Goal: Task Accomplishment & Management: Manage account settings

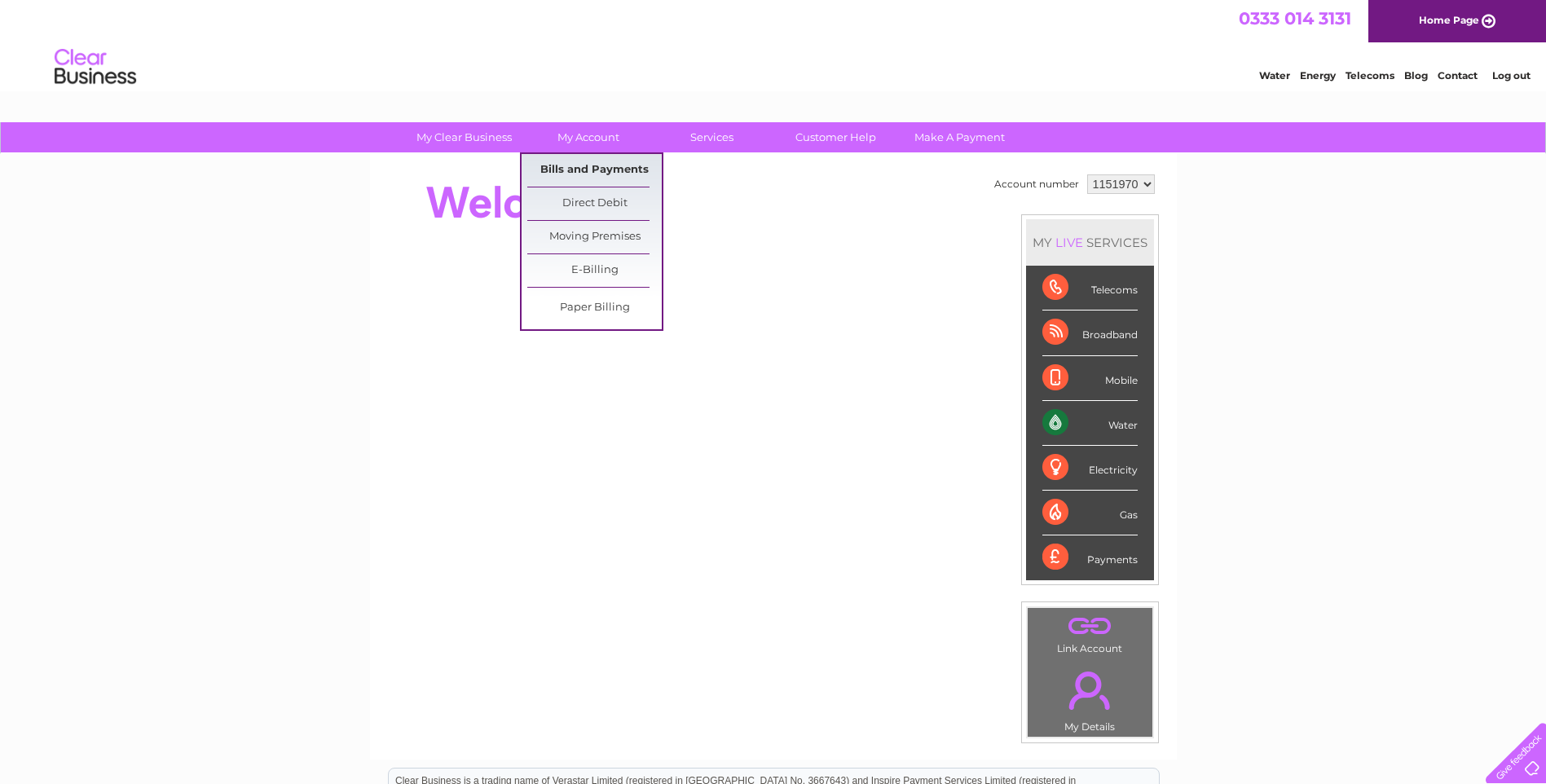
click at [604, 163] on link "Bills and Payments" at bounding box center [594, 170] width 135 height 32
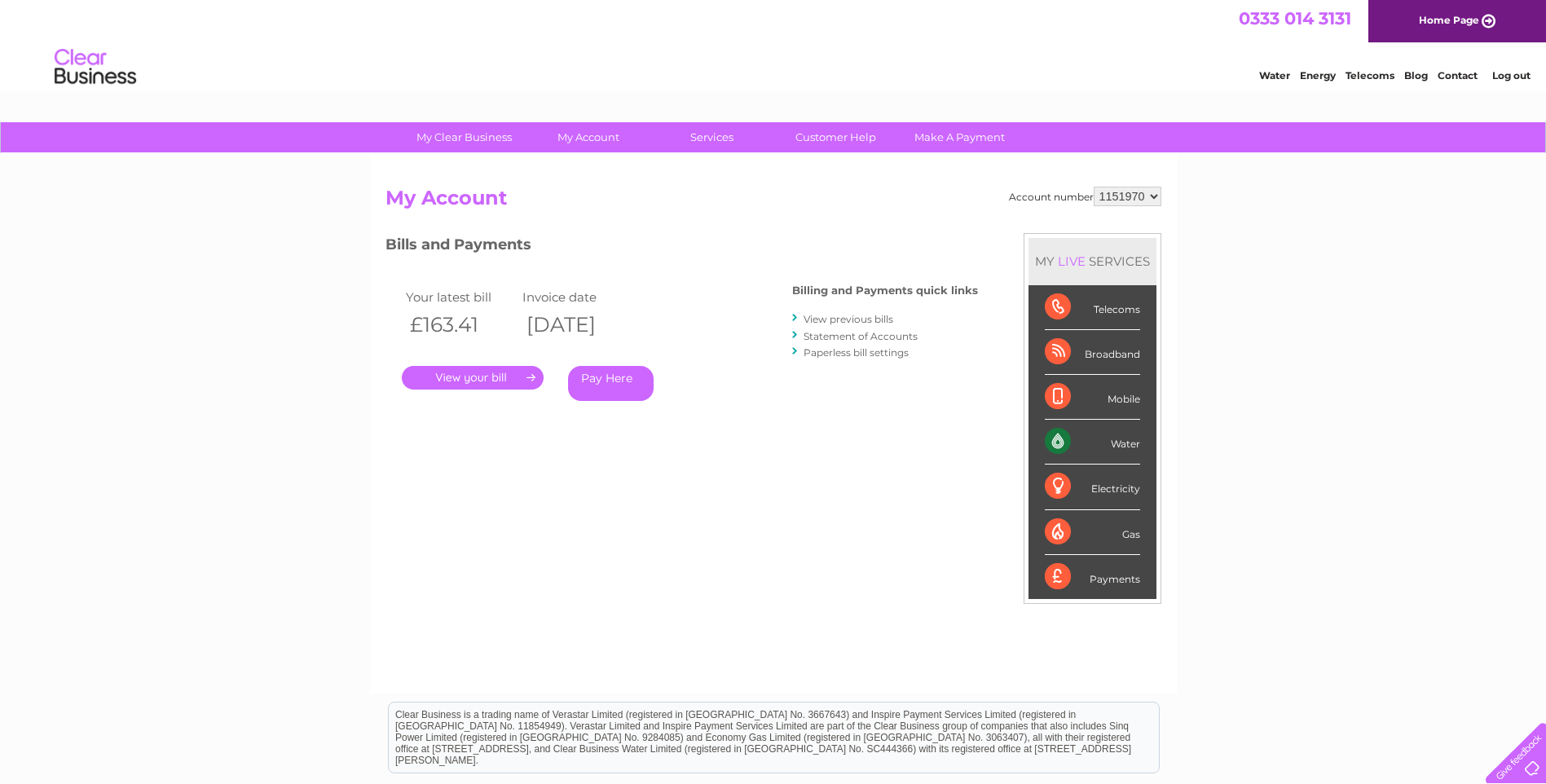
click at [496, 379] on link "." at bounding box center [472, 378] width 142 height 24
click at [856, 317] on link "View previous bills" at bounding box center [848, 319] width 89 height 12
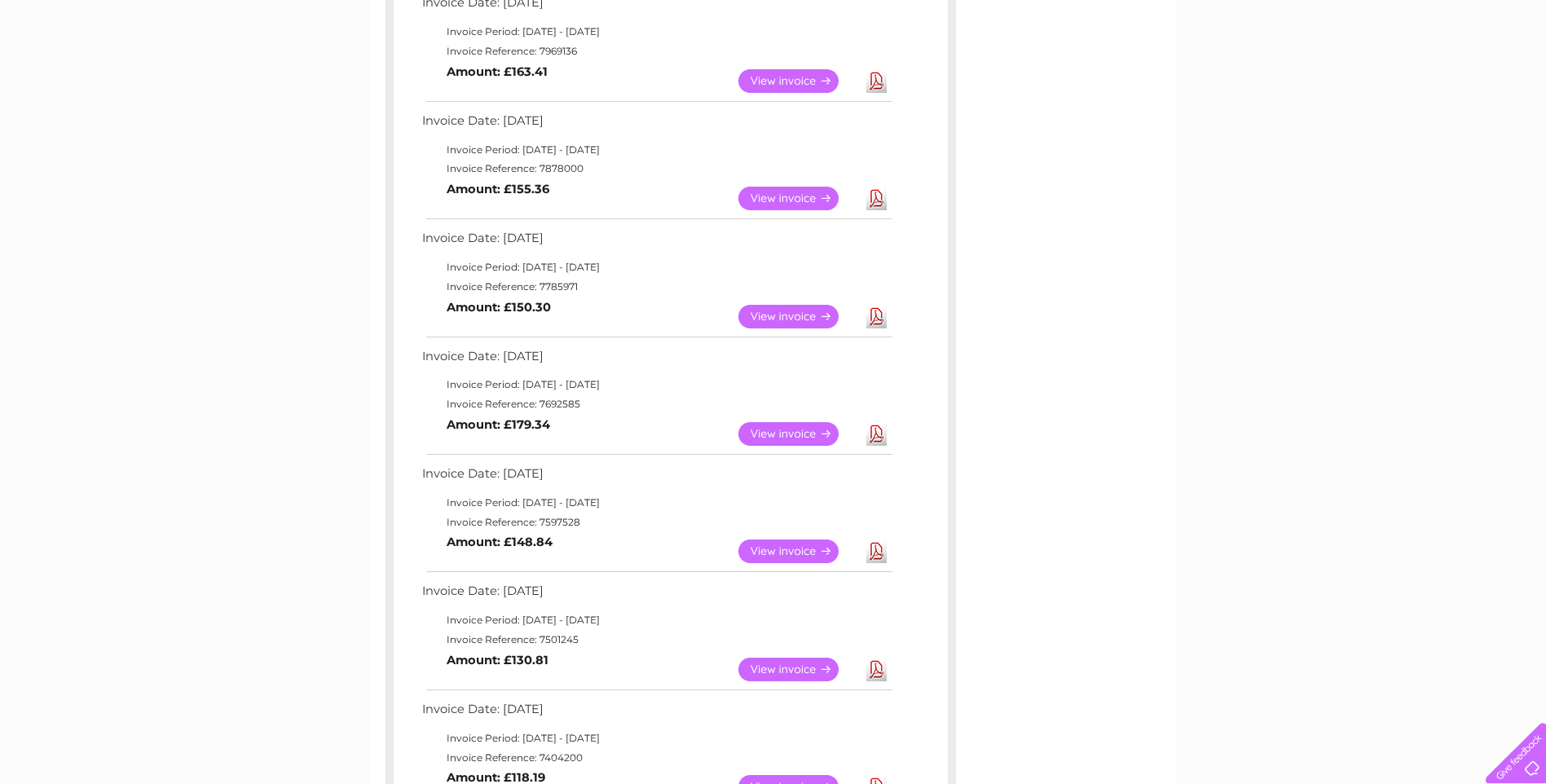
scroll to position [324, 0]
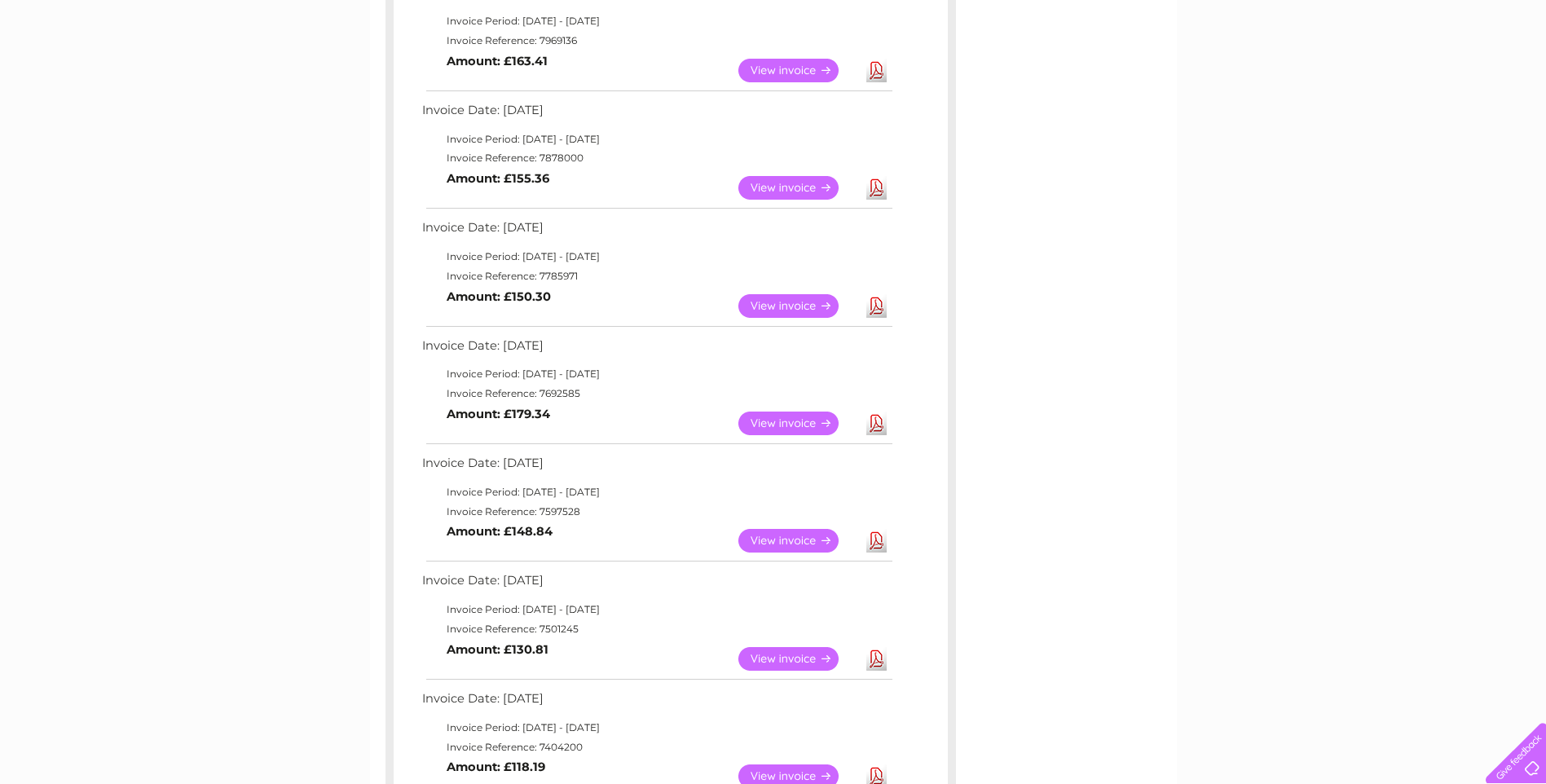
click at [799, 549] on link "View" at bounding box center [798, 541] width 120 height 24
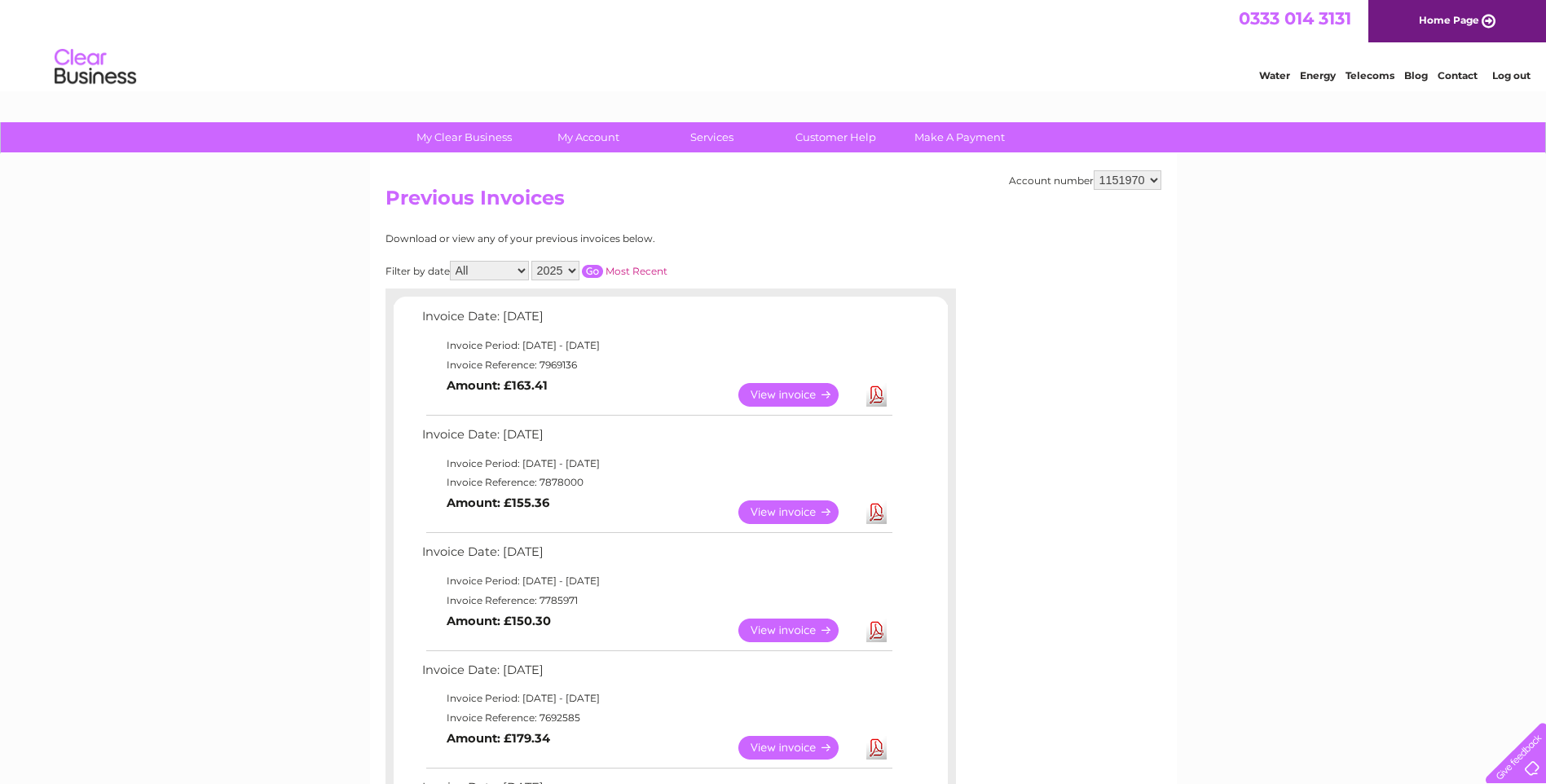
click at [550, 273] on select "2025 2024 2023 2022" at bounding box center [555, 270] width 48 height 20
click at [533, 260] on select "2025 2024 2023 2022" at bounding box center [555, 270] width 48 height 20
click at [591, 272] on input "button" at bounding box center [593, 271] width 21 height 13
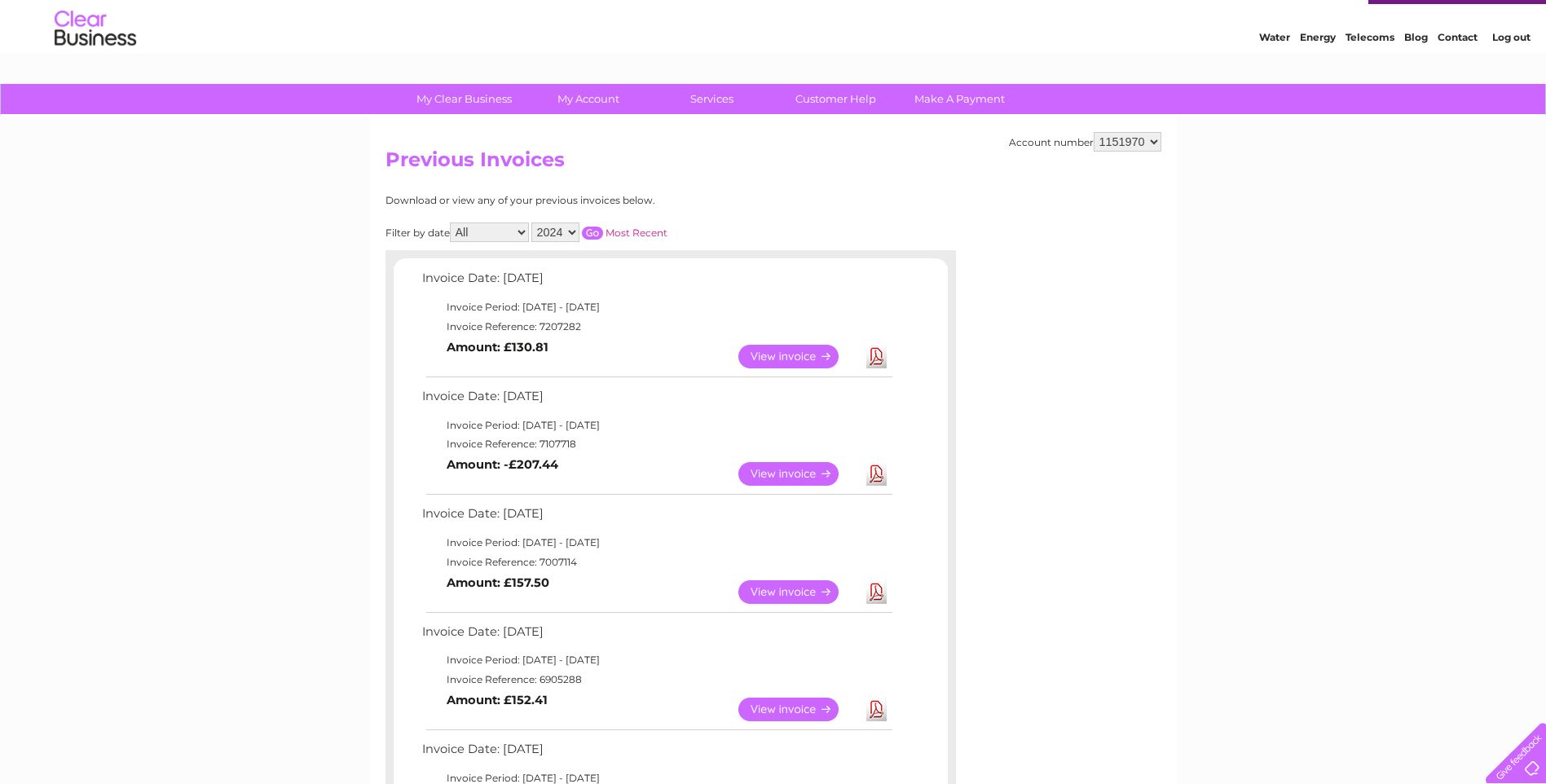
scroll to position [46, 0]
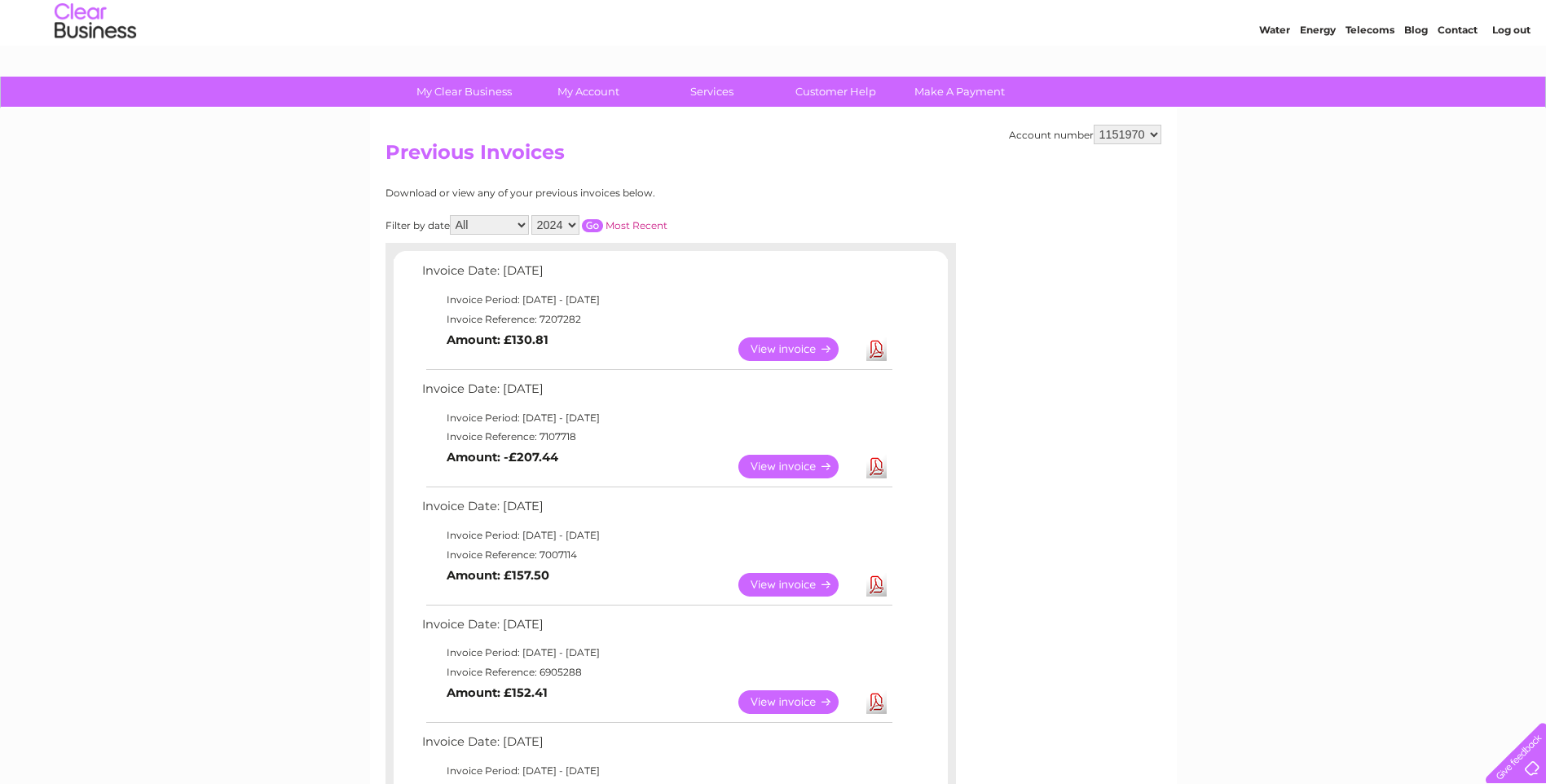
click at [559, 222] on select "2025 2024 2023 2022" at bounding box center [555, 225] width 48 height 20
select select "2025"
click at [533, 215] on select "2025 2024 2023 2022" at bounding box center [555, 225] width 48 height 20
click at [594, 226] on input "button" at bounding box center [593, 226] width 21 height 13
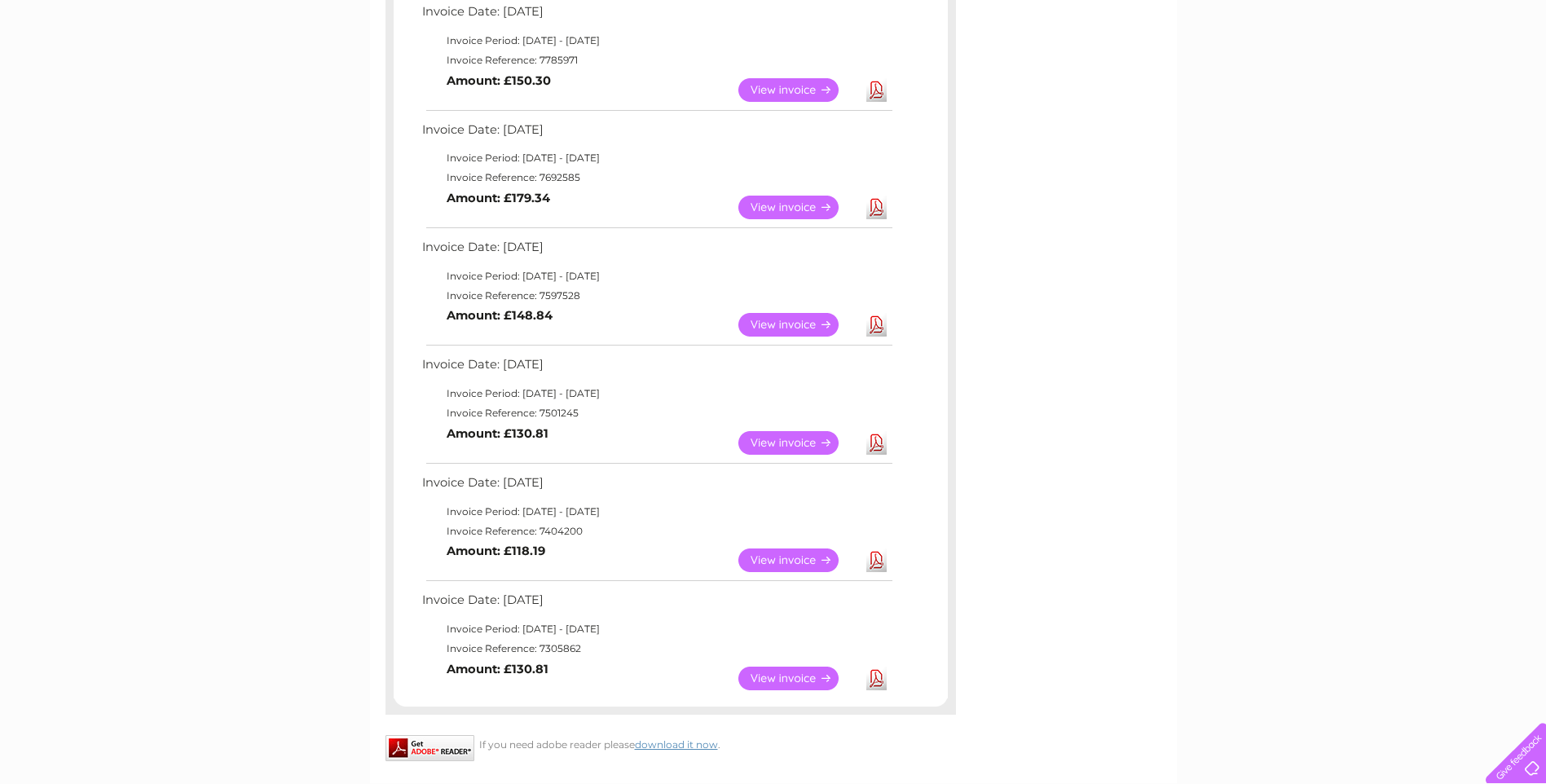
scroll to position [552, 0]
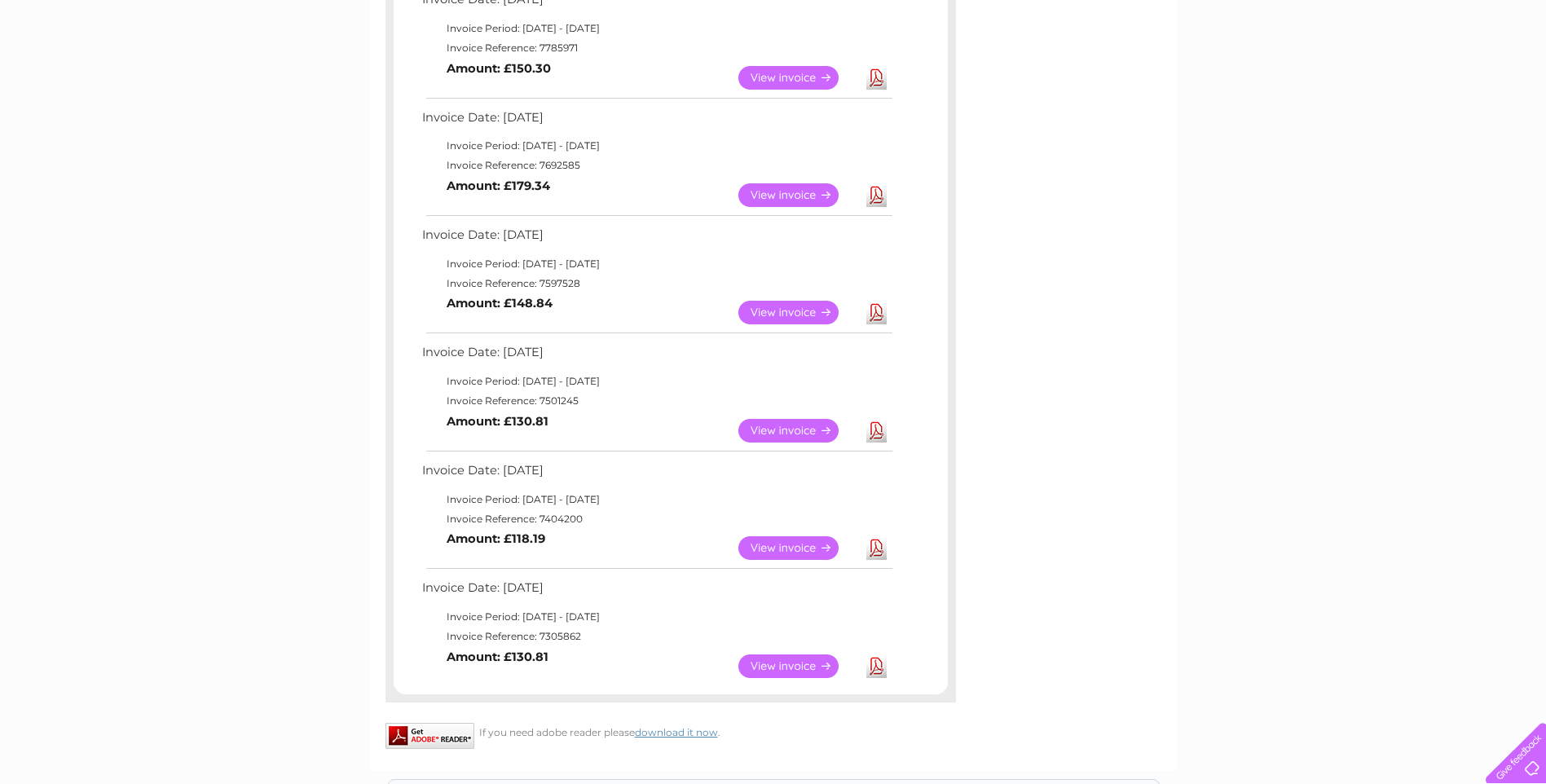
click at [810, 434] on link "View" at bounding box center [798, 431] width 120 height 24
